Goal: Information Seeking & Learning: Learn about a topic

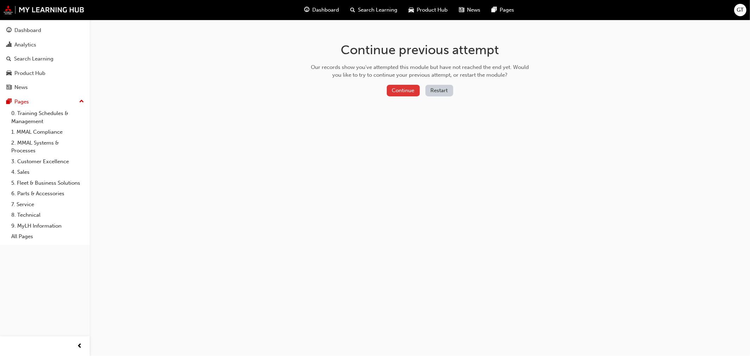
click at [407, 94] on button "Continue" at bounding box center [403, 91] width 33 height 12
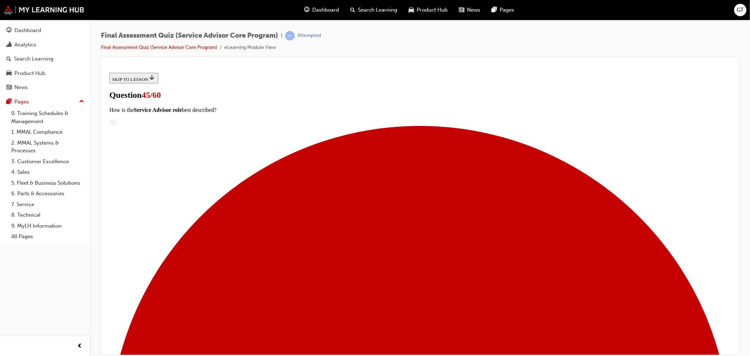
radio input "true"
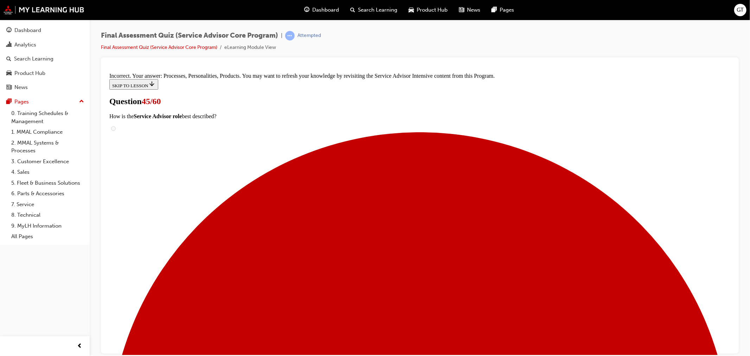
scroll to position [36, 0]
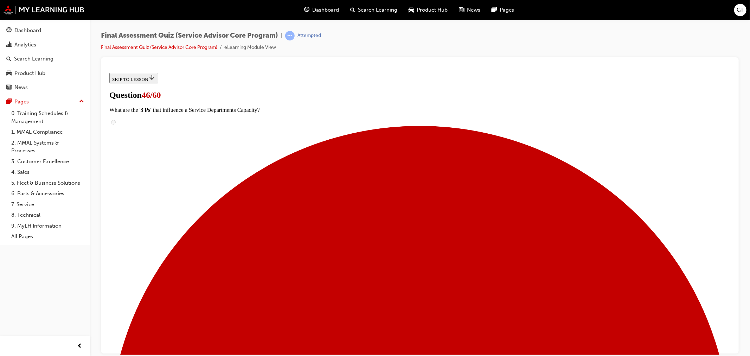
checkbox input "true"
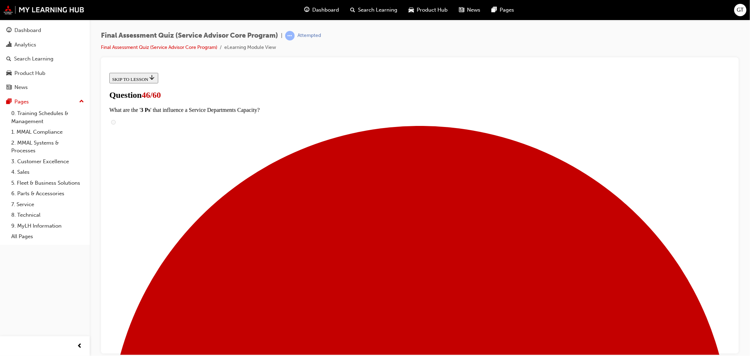
checkbox input "true"
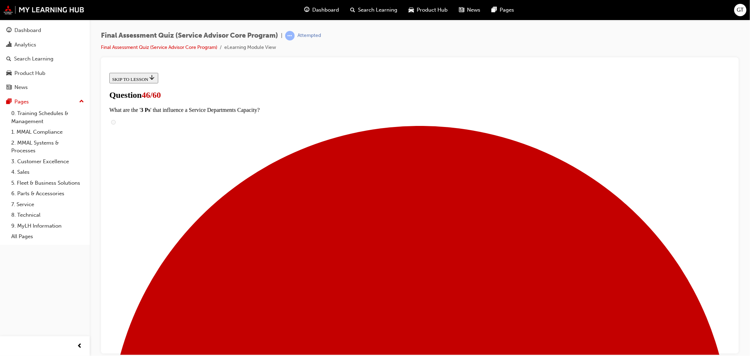
checkbox input "true"
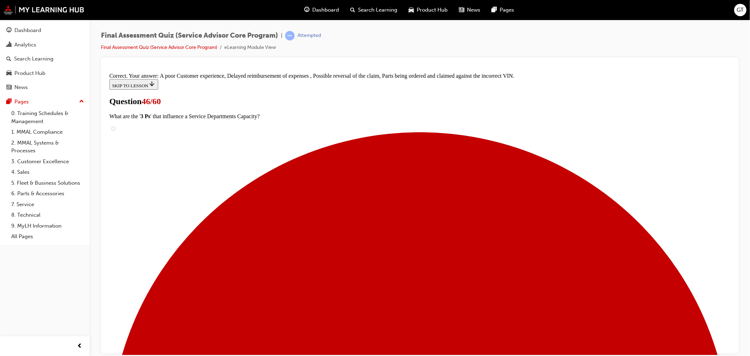
scroll to position [55, 0]
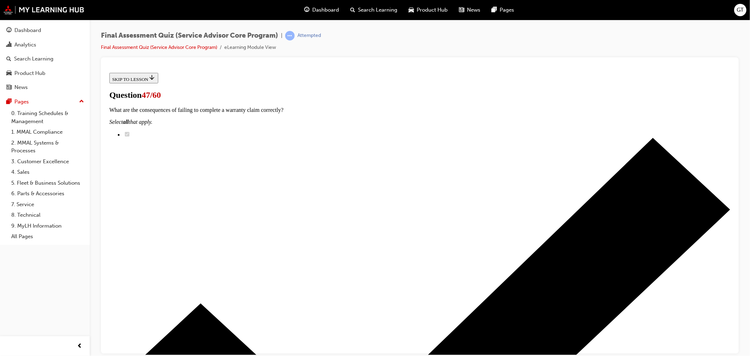
radio input "true"
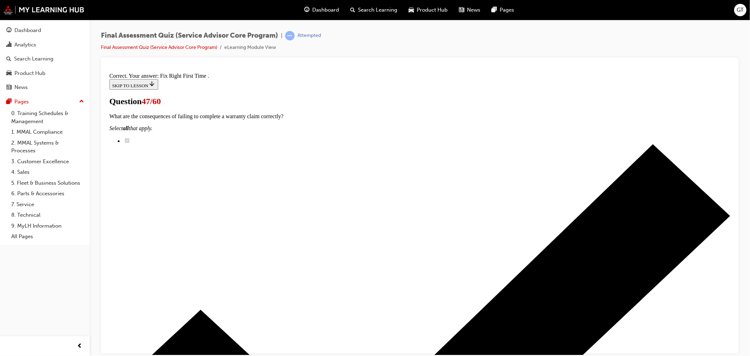
scroll to position [99, 0]
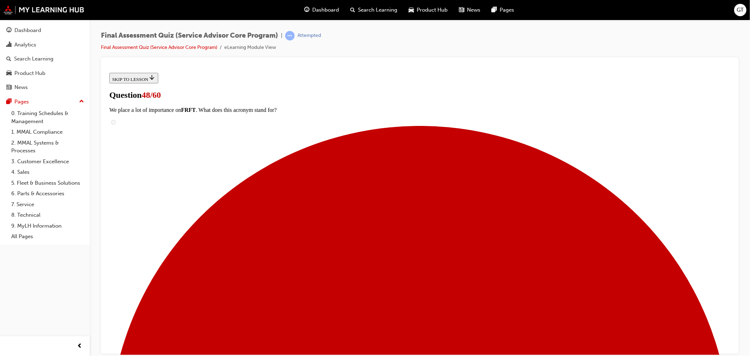
radio input "true"
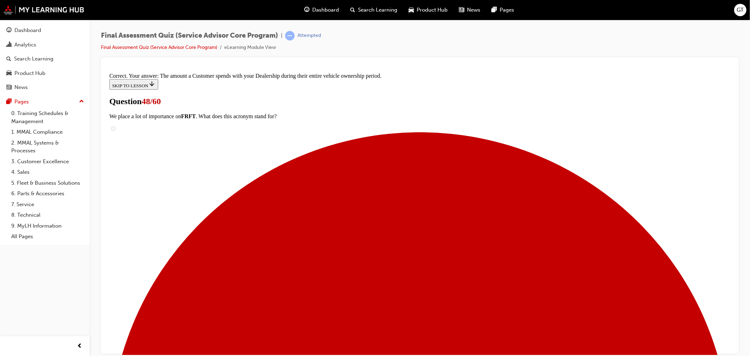
scroll to position [53, 0]
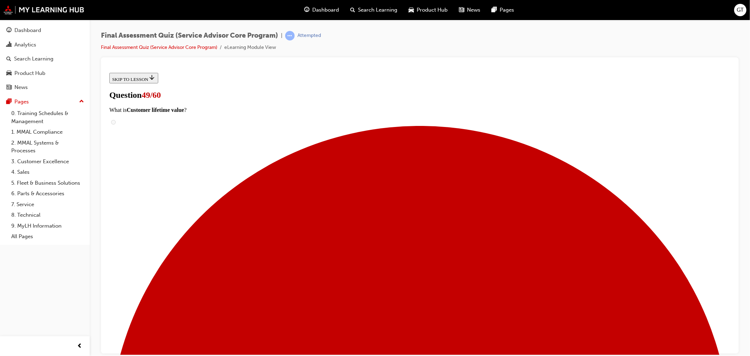
scroll to position [57, 0]
checkbox input "true"
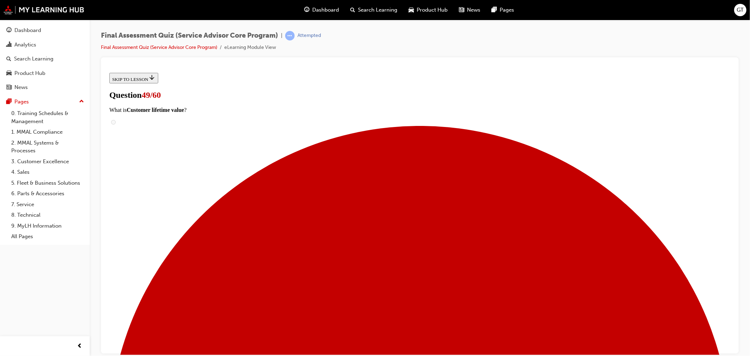
checkbox input "true"
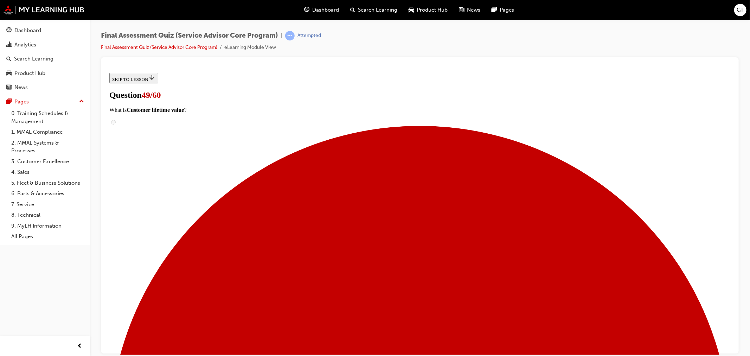
checkbox input "true"
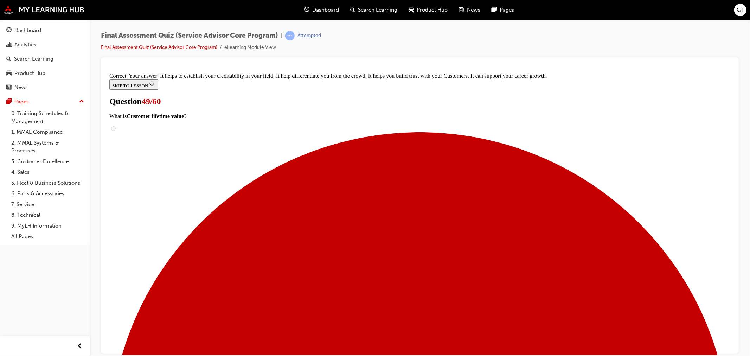
scroll to position [94, 0]
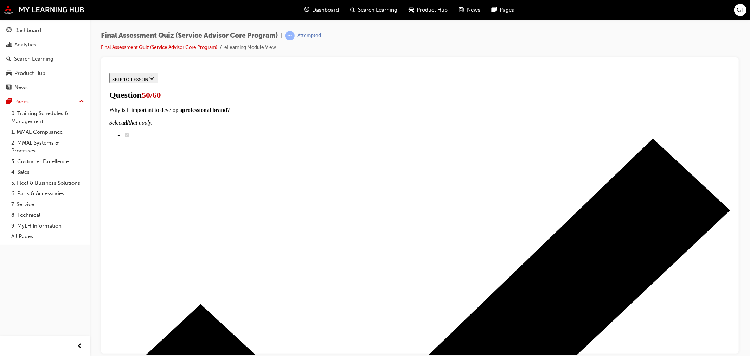
scroll to position [48, 0]
radio input "true"
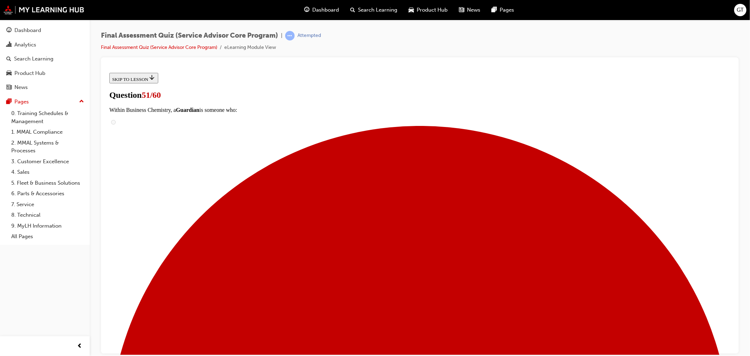
scroll to position [50, 0]
radio input "true"
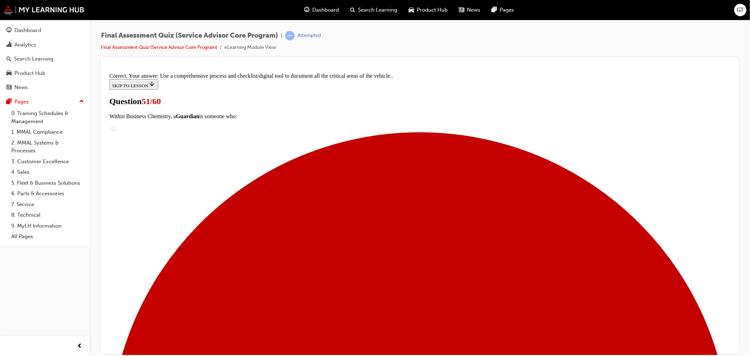
scroll to position [85, 0]
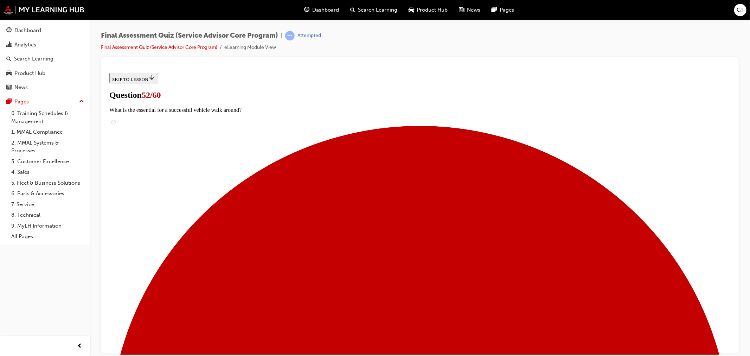
scroll to position [84, 0]
checkbox input "true"
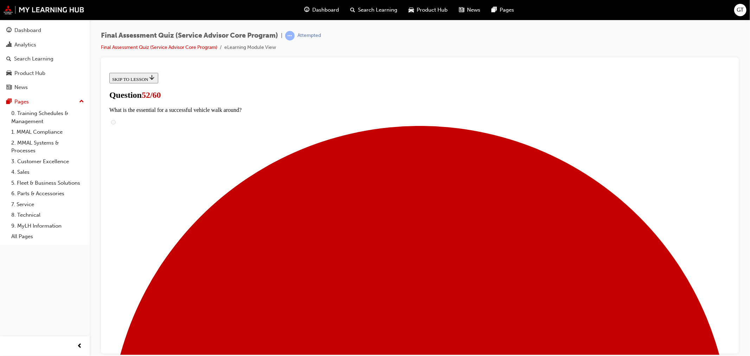
checkbox input "true"
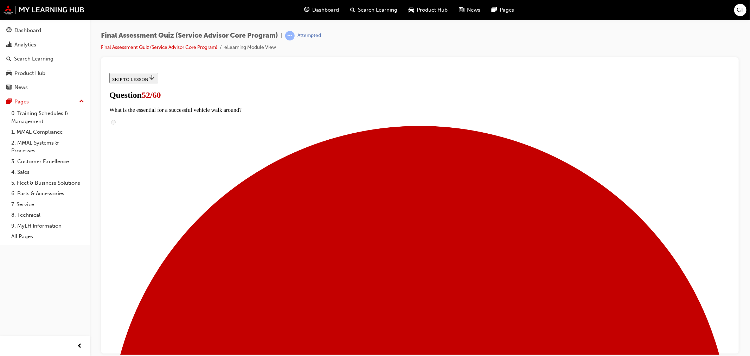
checkbox input "true"
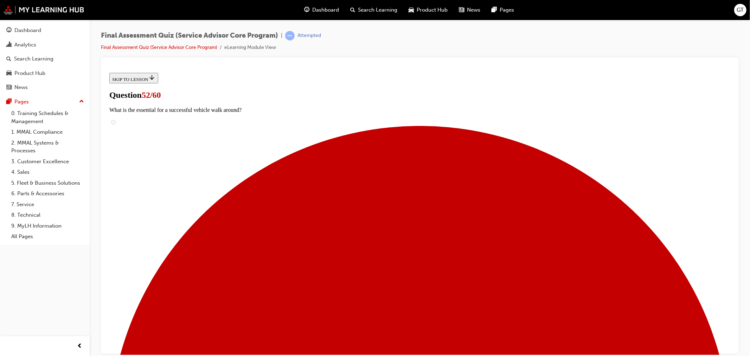
checkbox input "true"
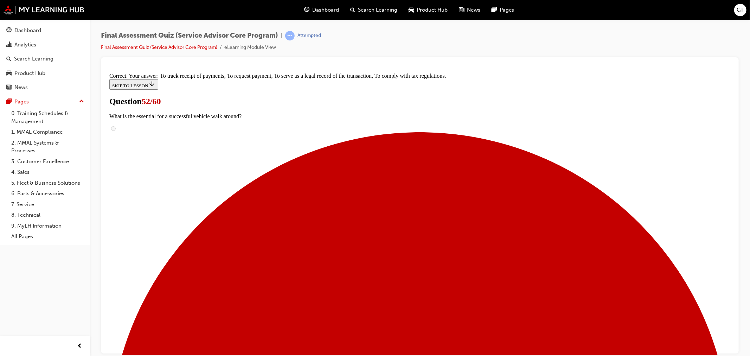
scroll to position [72, 0]
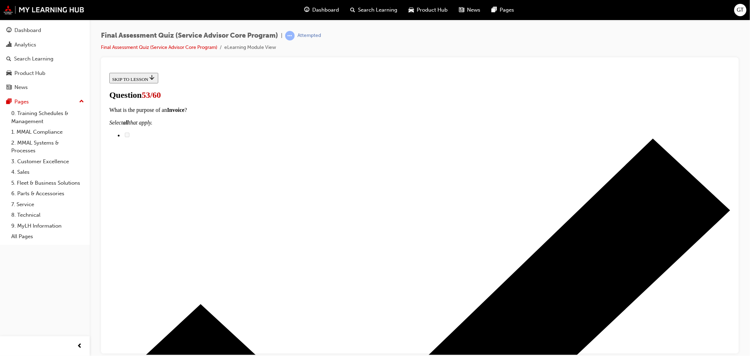
radio input "true"
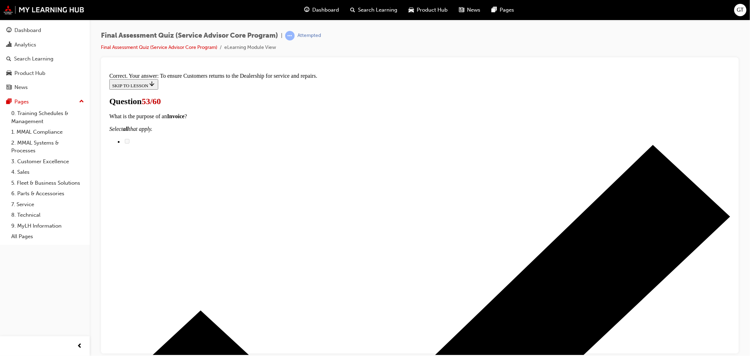
scroll to position [97, 0]
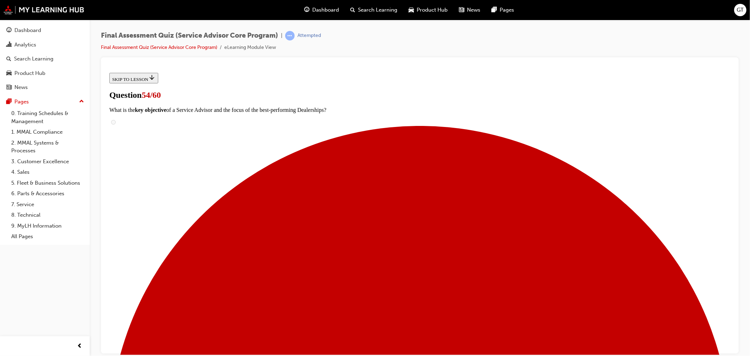
radio input "true"
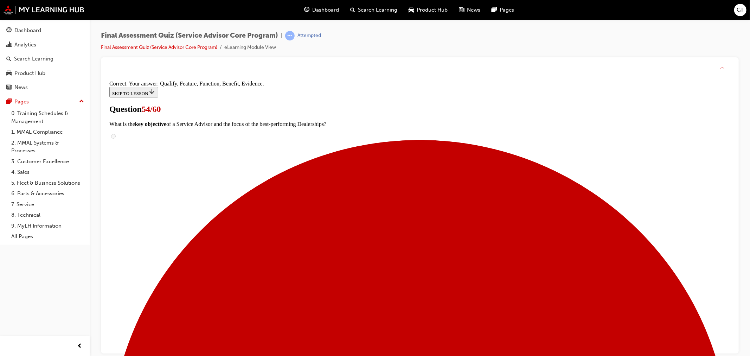
scroll to position [71, 0]
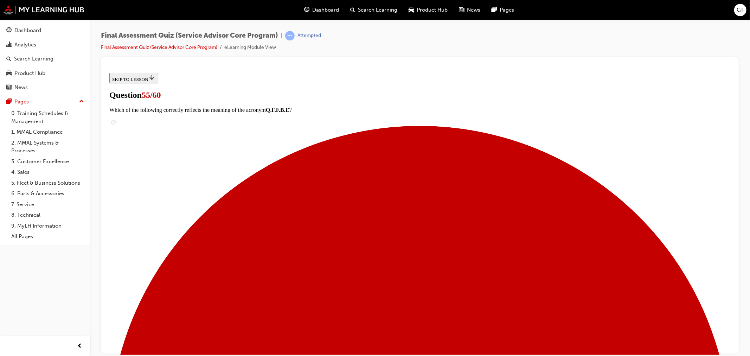
scroll to position [50, 0]
checkbox input "true"
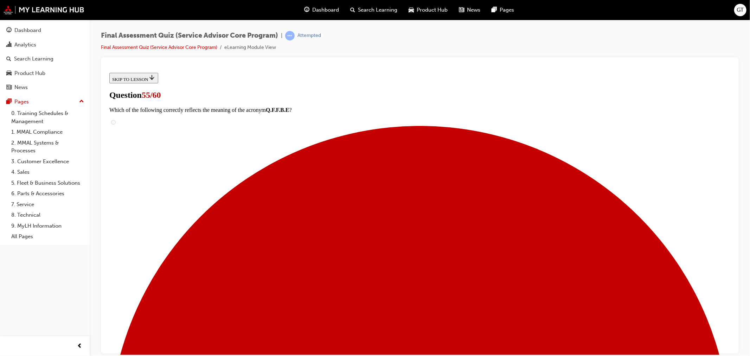
checkbox input "true"
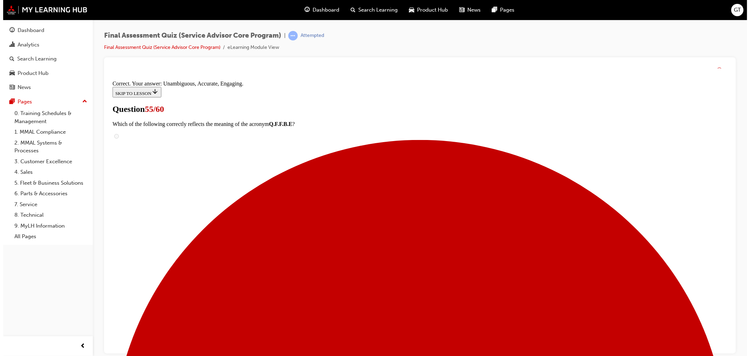
scroll to position [94, 0]
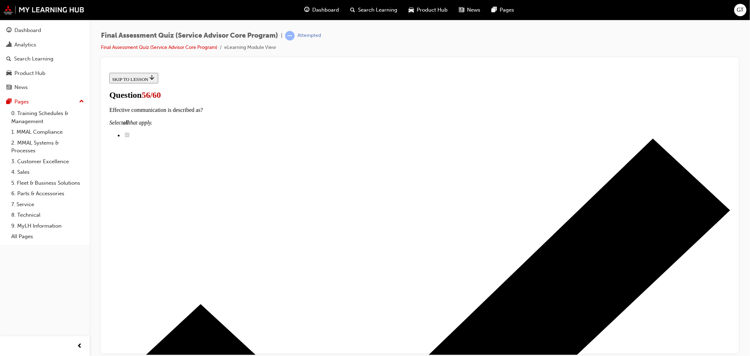
radio input "true"
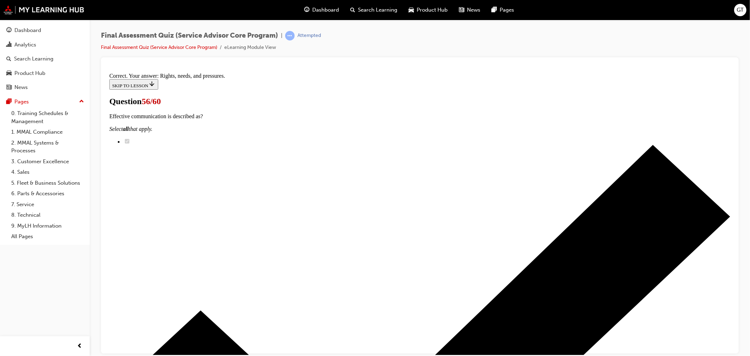
scroll to position [32, 0]
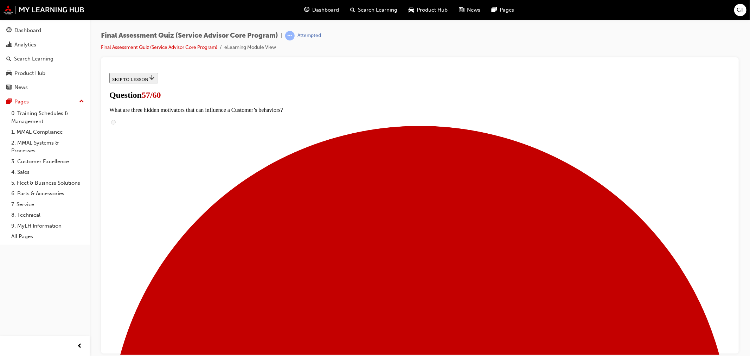
scroll to position [50, 0]
radio input "true"
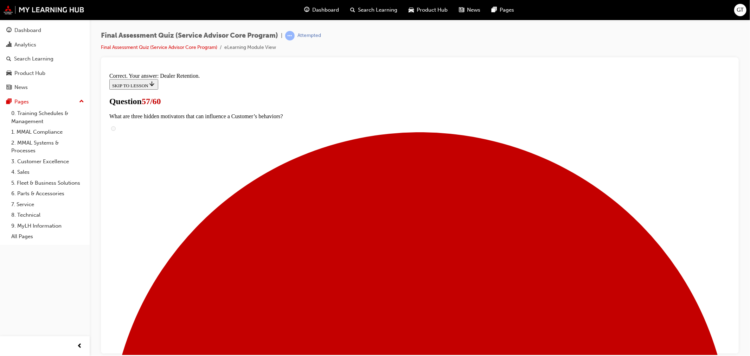
scroll to position [83, 0]
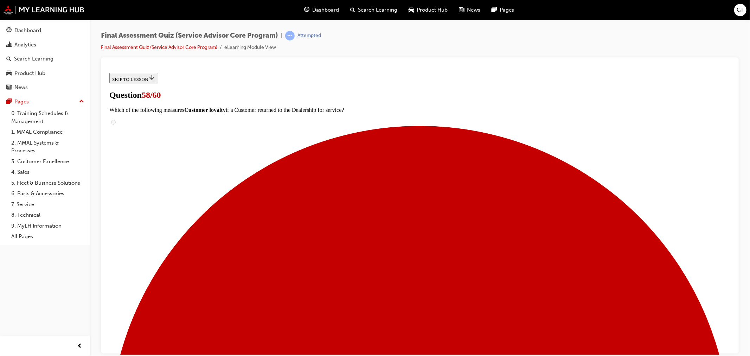
scroll to position [64, 0]
checkbox input "true"
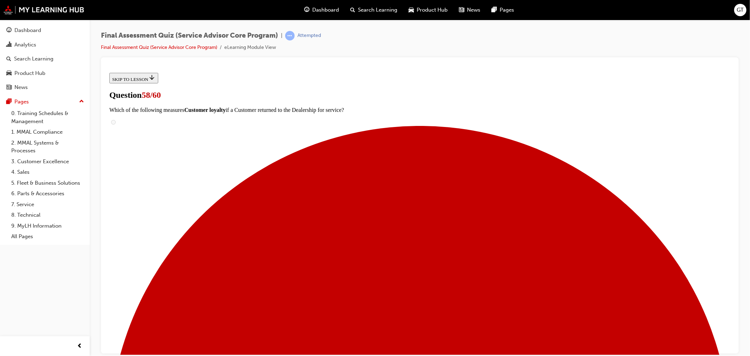
checkbox input "true"
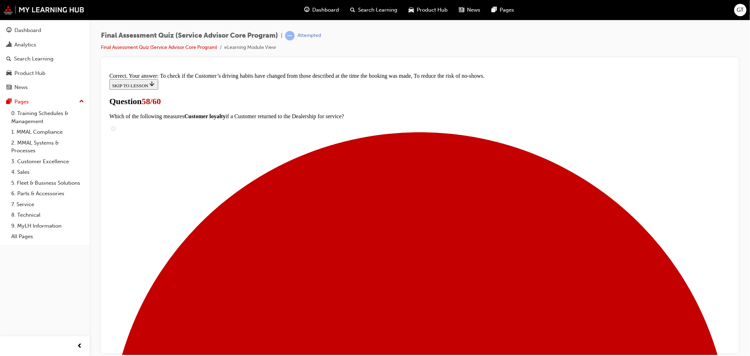
scroll to position [75, 0]
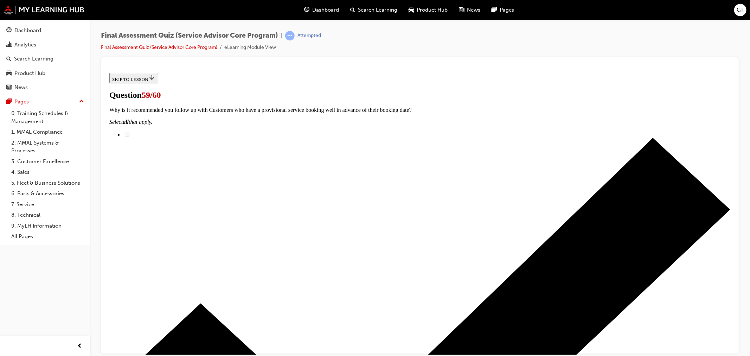
scroll to position [55, 0]
radio input "true"
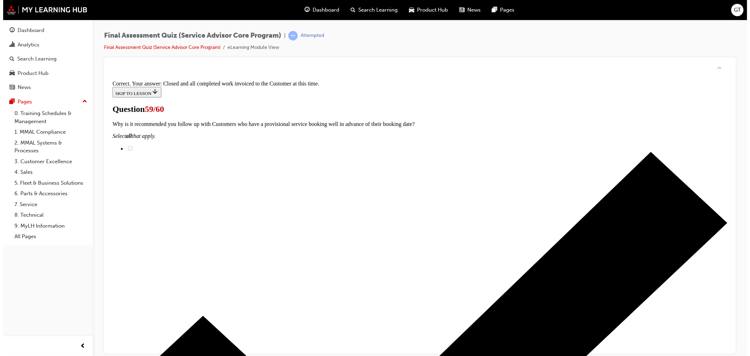
scroll to position [78, 0]
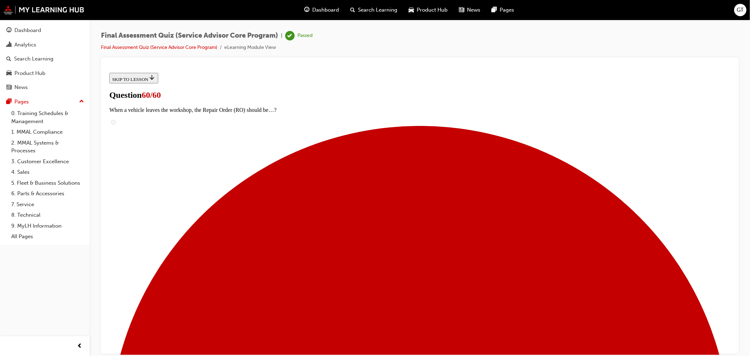
scroll to position [74, 0]
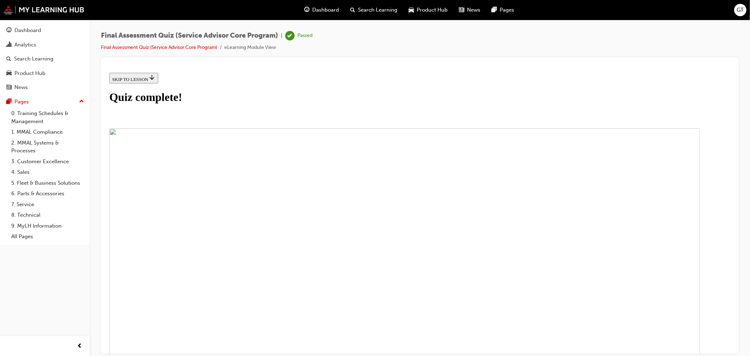
scroll to position [22, 0]
